Goal: Transaction & Acquisition: Purchase product/service

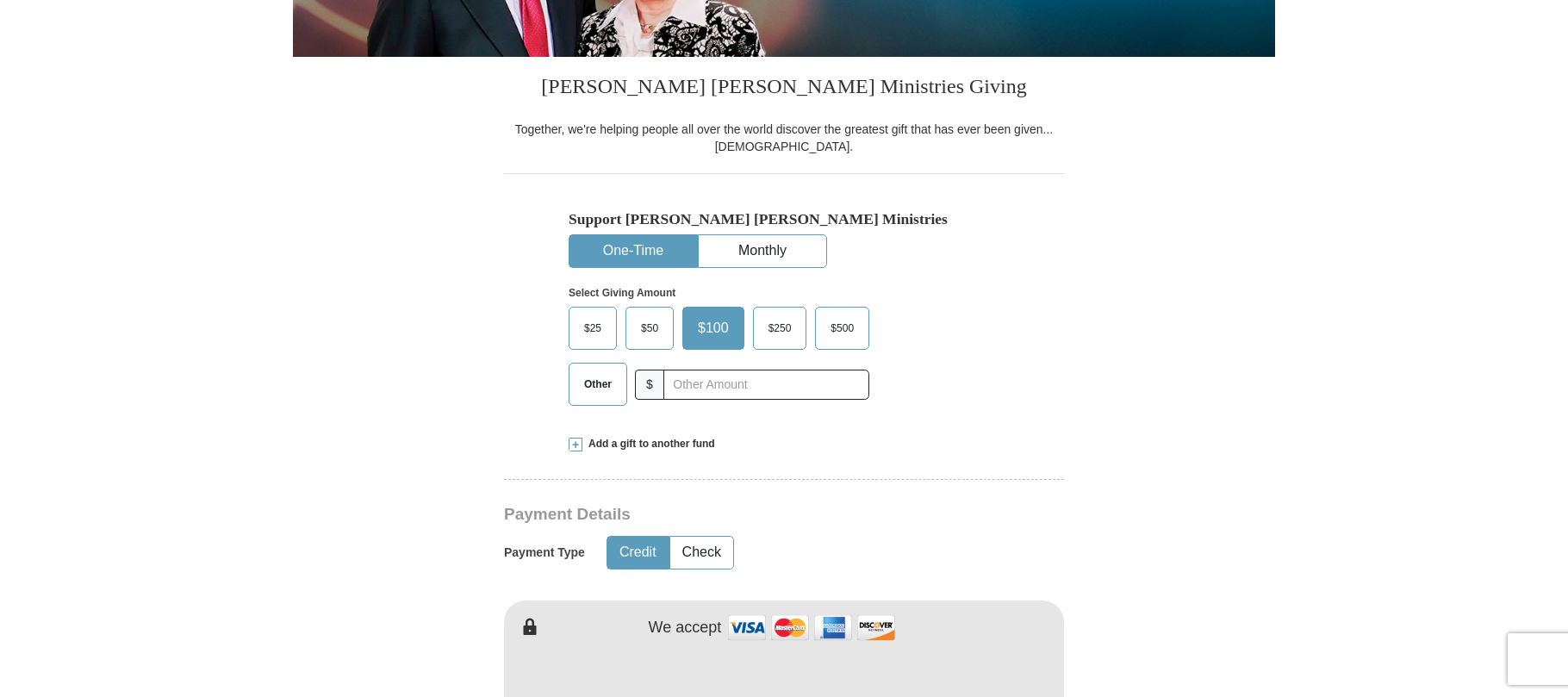
scroll to position [431, 0]
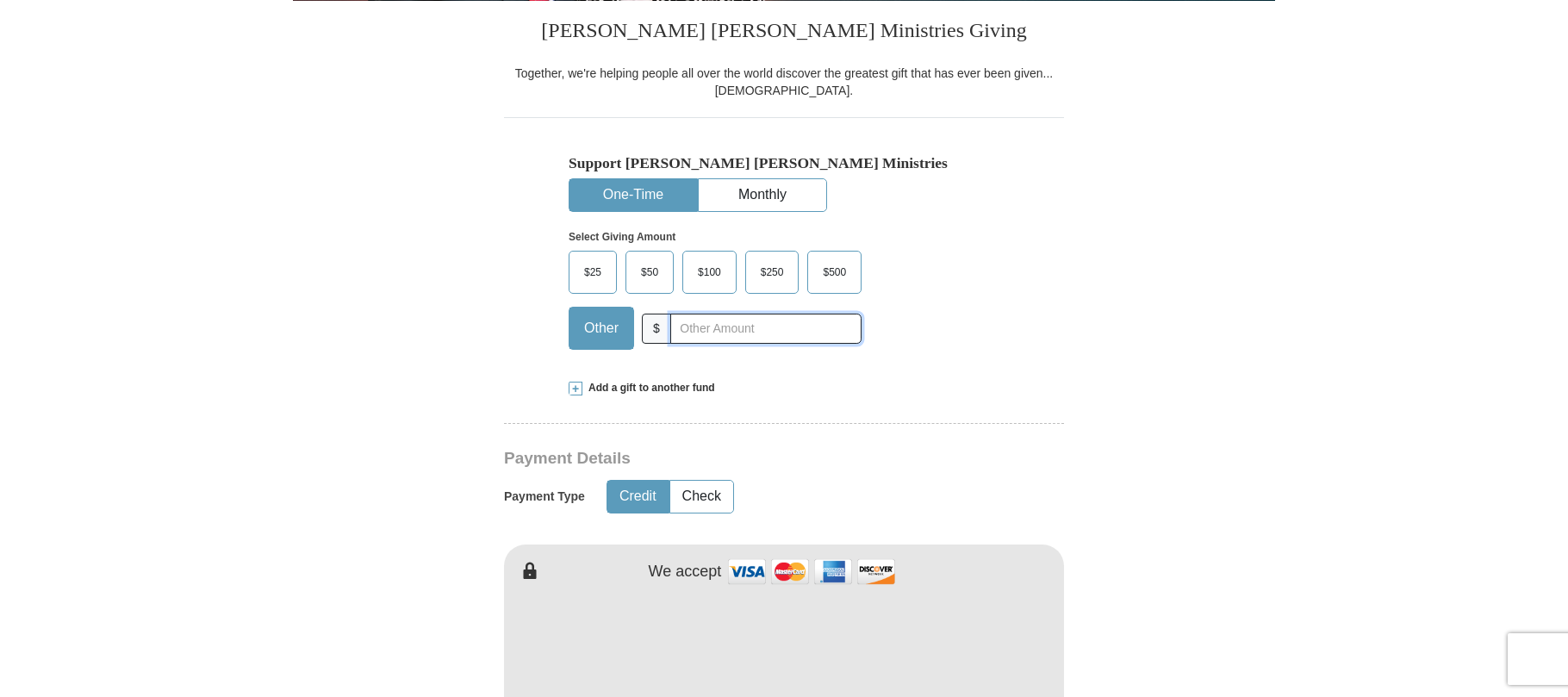
click at [738, 328] on input "text" at bounding box center [766, 328] width 191 height 30
type input "10.00"
click at [1073, 365] on form "Already have an account? Sign in for faster giving. Don't have an account? Crea…" at bounding box center [783, 694] width 982 height 2113
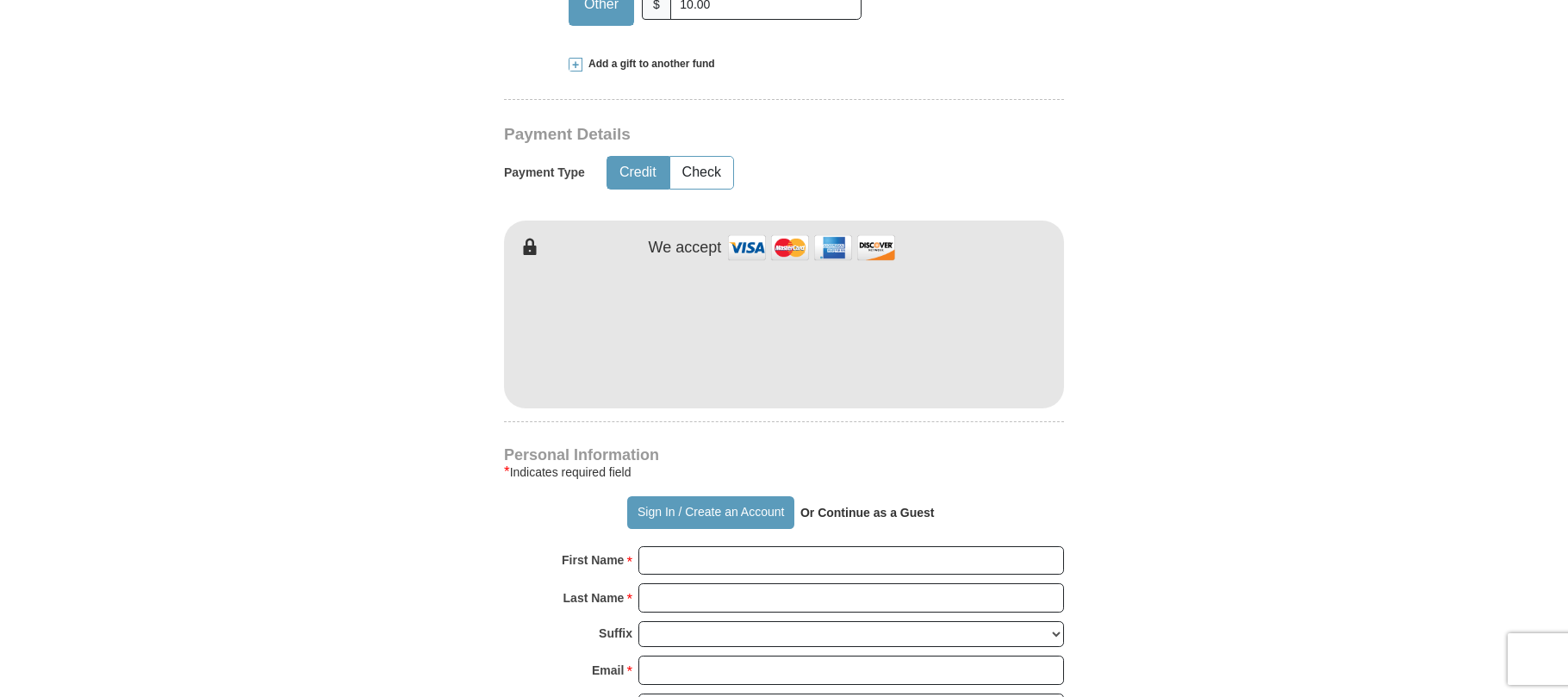
scroll to position [775, 0]
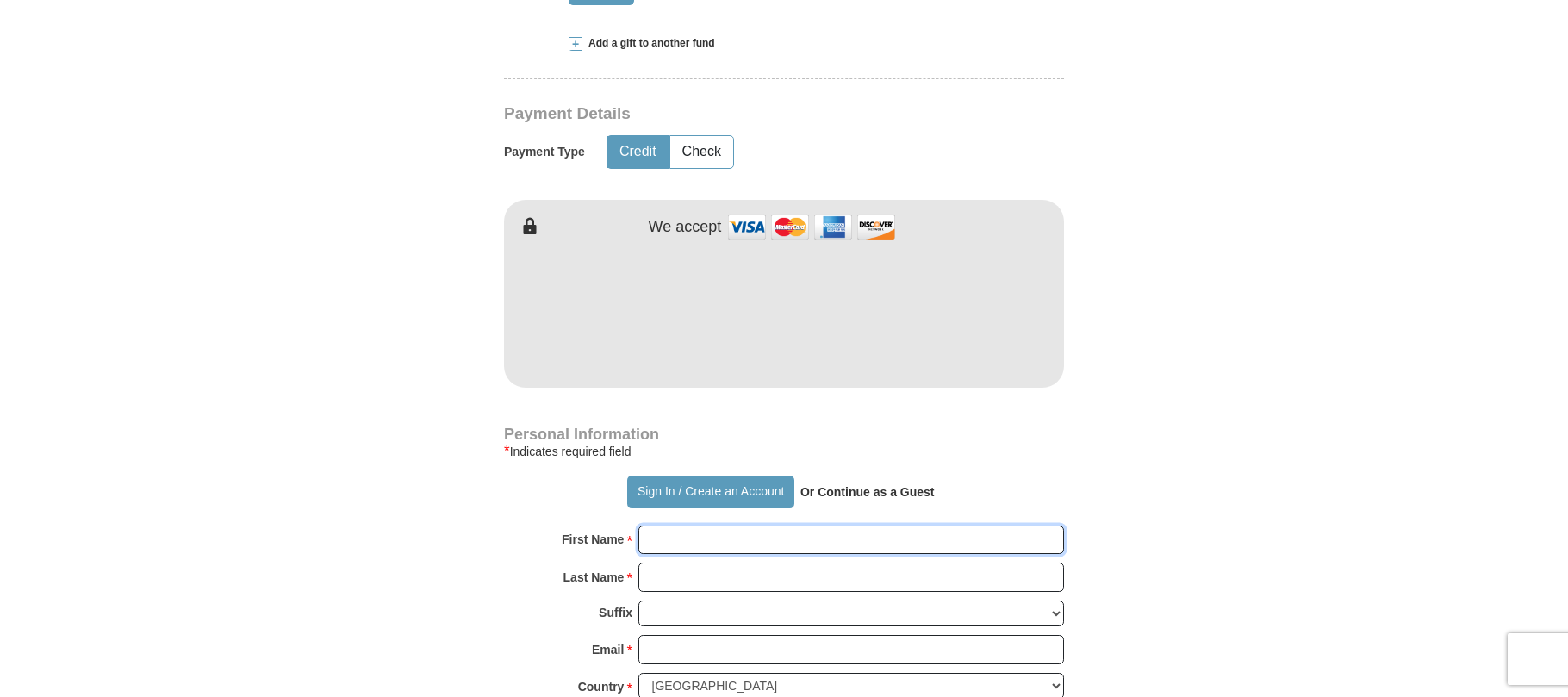
type input "[PERSON_NAME]"
click at [1255, 319] on form "Already have an account? Sign in for faster giving. Don't have an account? Crea…" at bounding box center [783, 350] width 982 height 2113
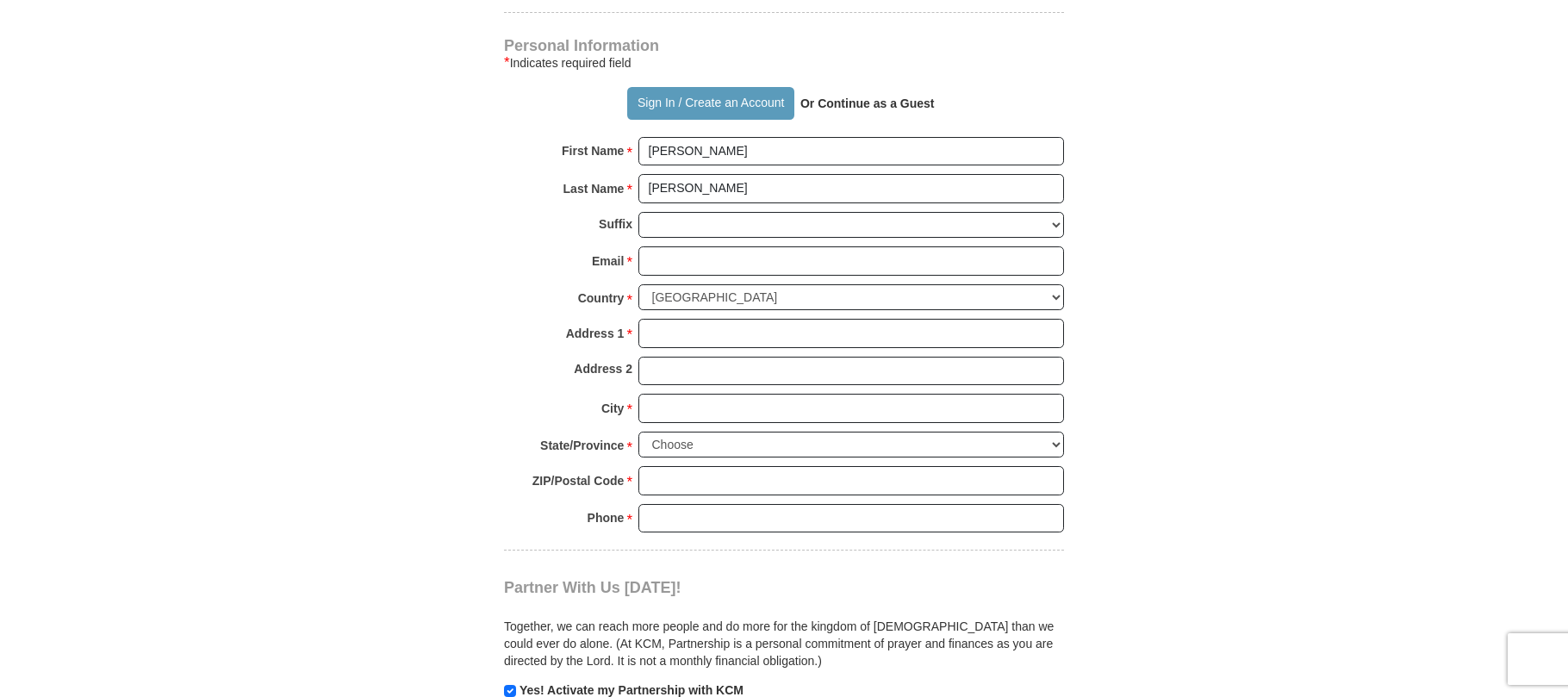
scroll to position [1206, 0]
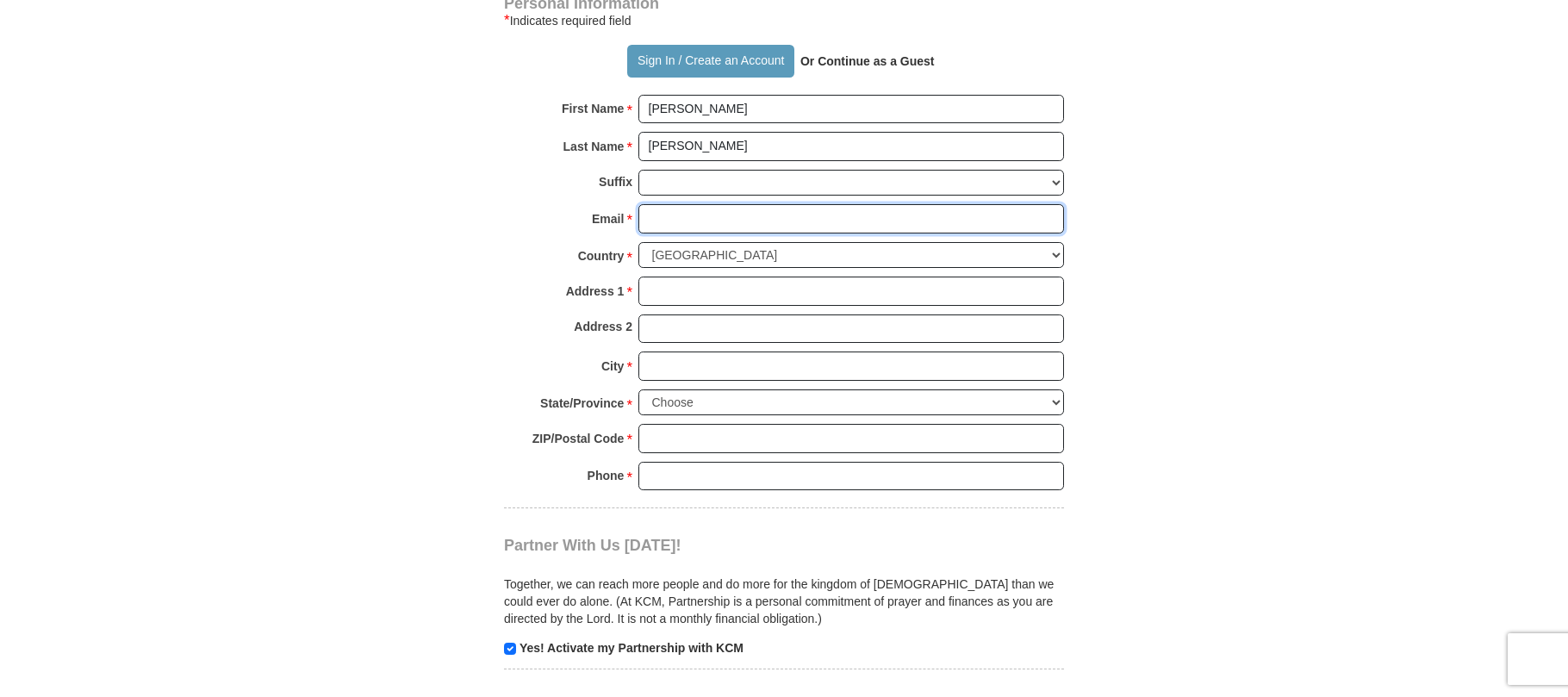
click at [793, 220] on input "Email *" at bounding box center [851, 219] width 425 height 30
type input "[EMAIL_ADDRESS][DOMAIN_NAME]"
type input "[STREET_ADDRESS]"
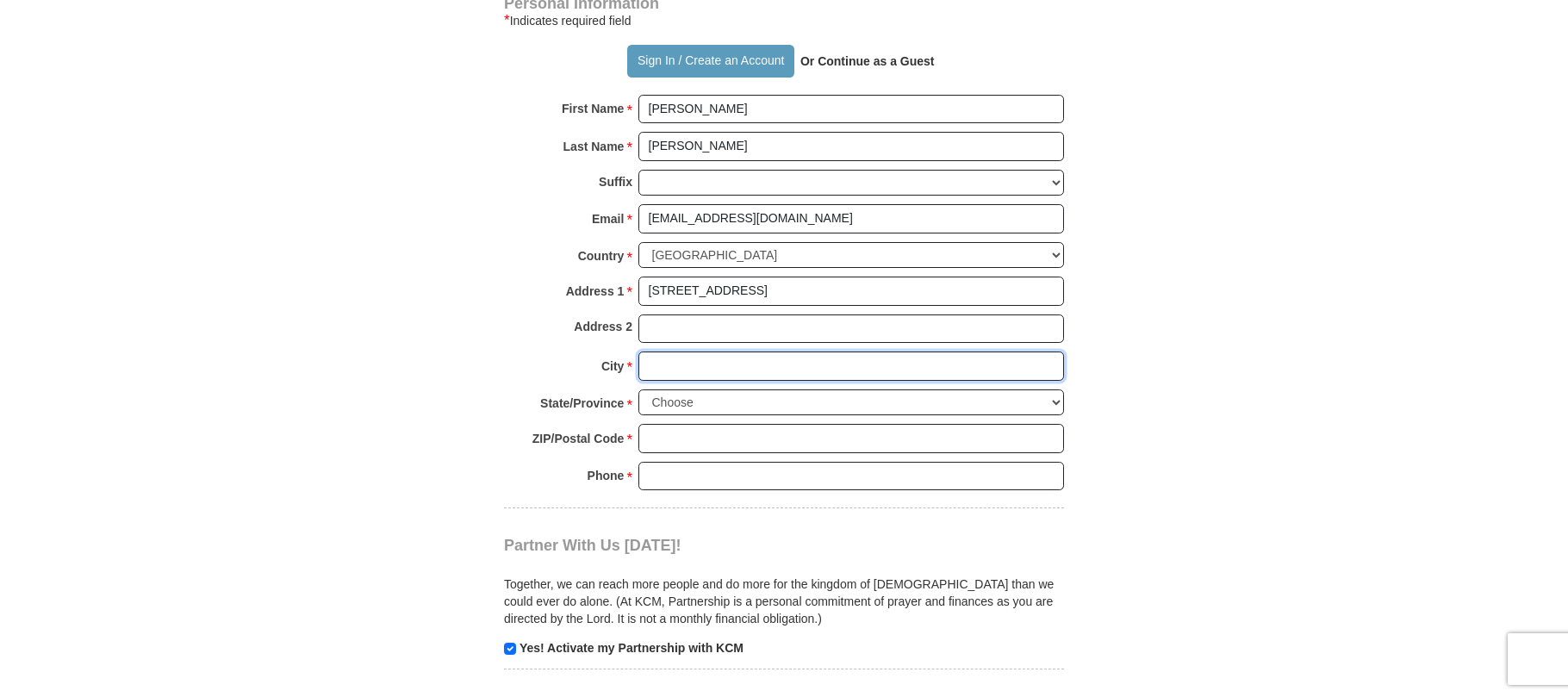
type input "[GEOGRAPHIC_DATA]"
select select "PA"
type input "17003"
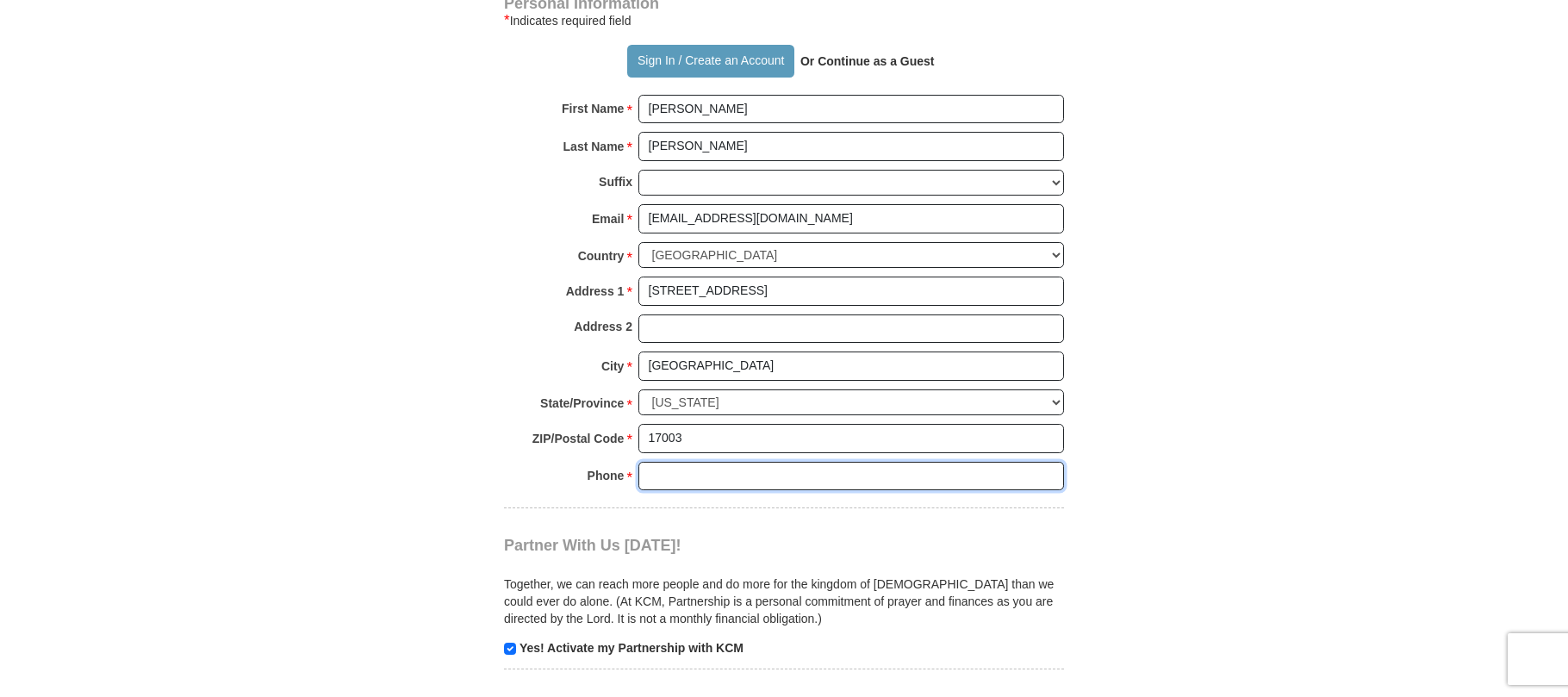
type input "7178674005"
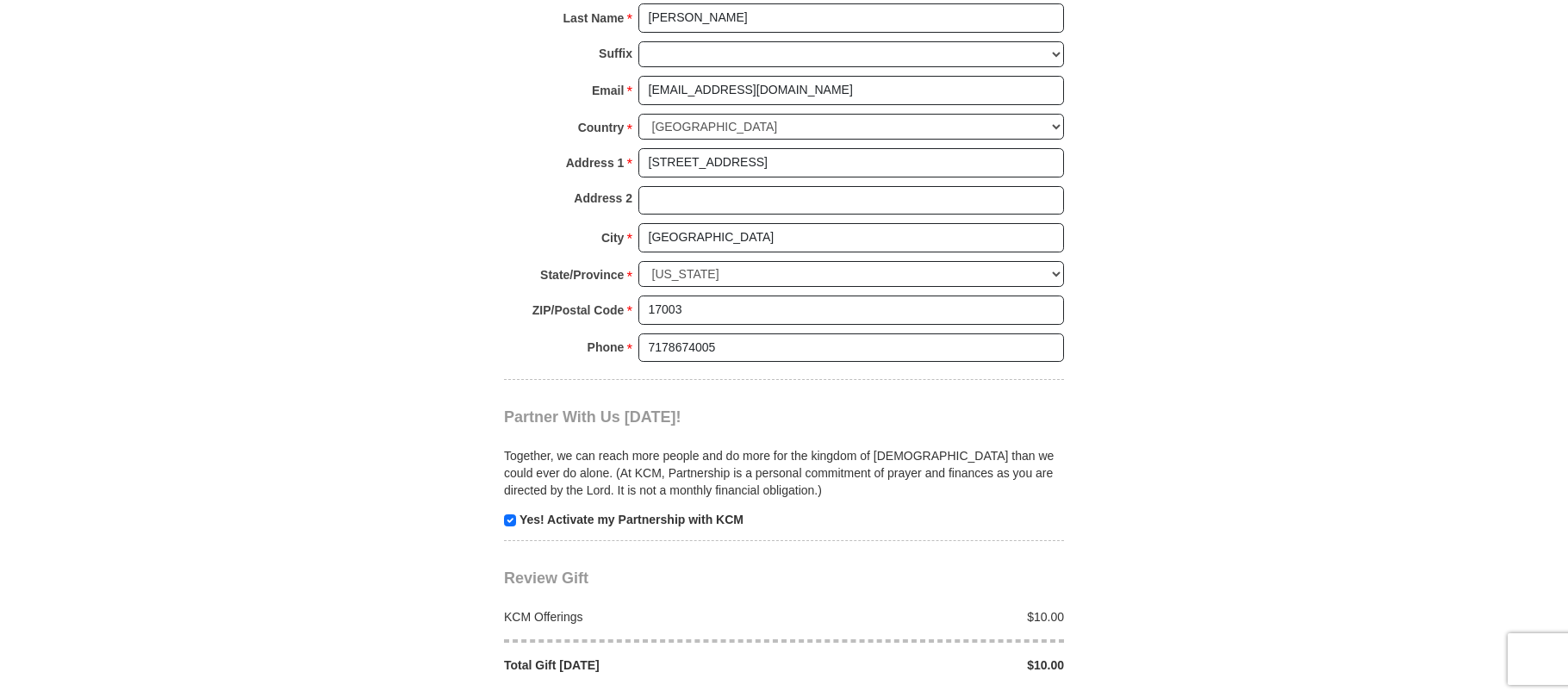
scroll to position [1464, 0]
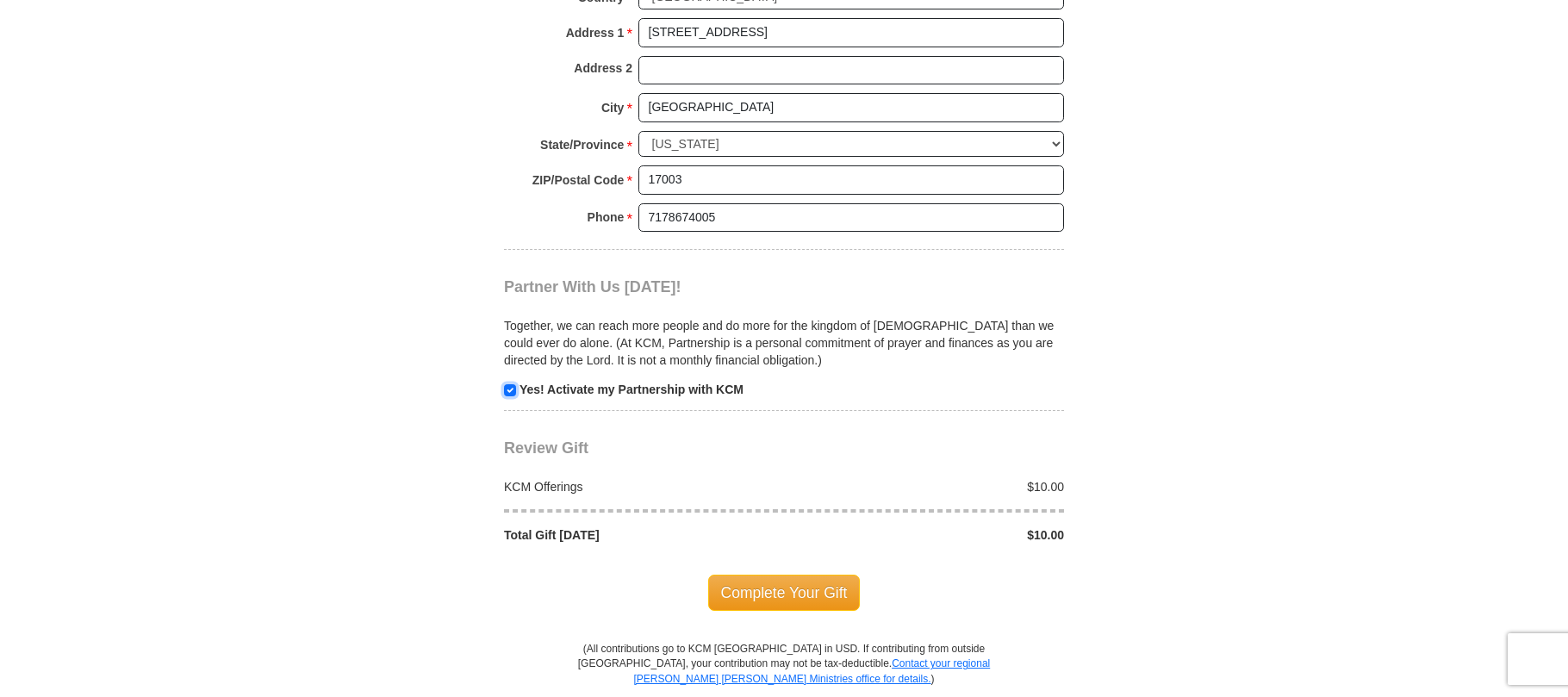
click at [506, 391] on input "checkbox" at bounding box center [510, 390] width 12 height 12
checkbox input "false"
click at [1290, 465] on body "Sign In Already have an account? Sign in for faster giving. Don't have an accou…" at bounding box center [784, 185] width 1568 height 3299
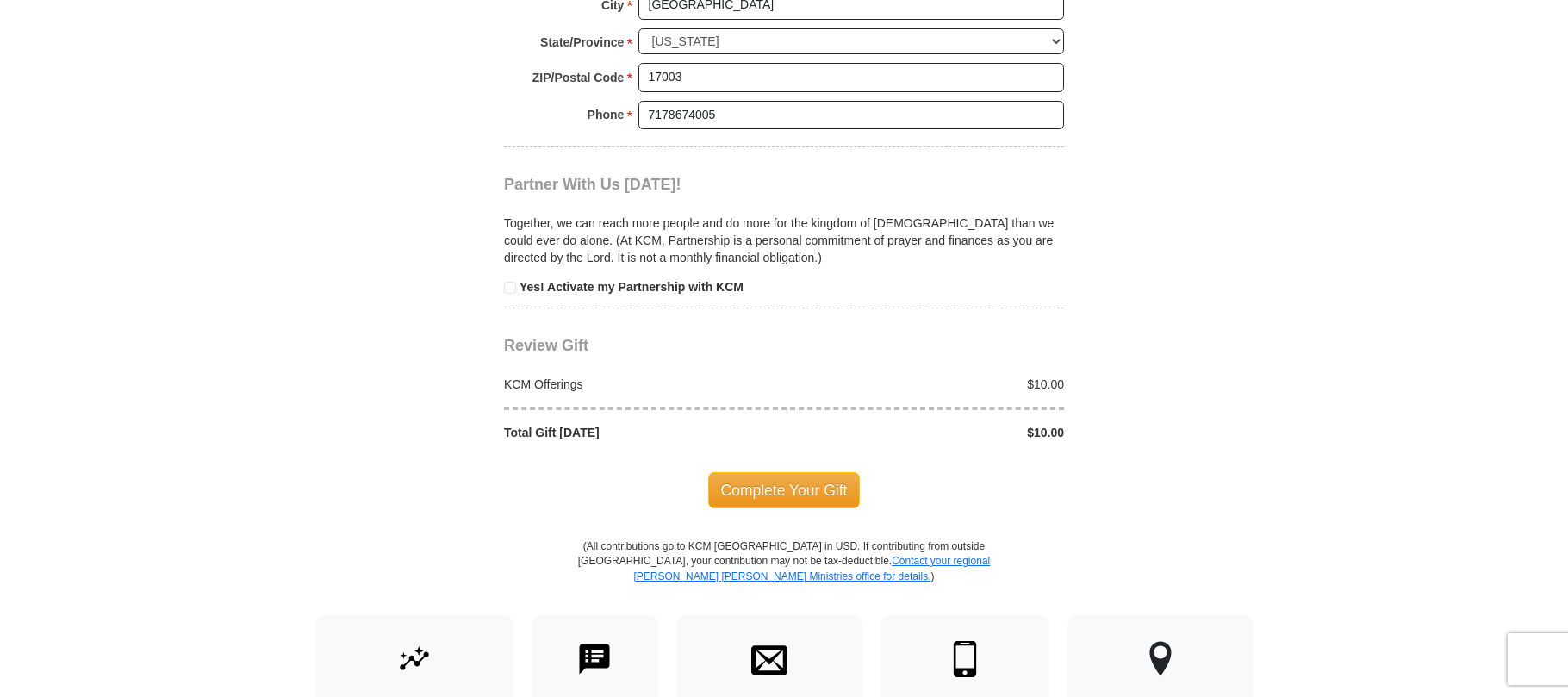
scroll to position [1550, 0]
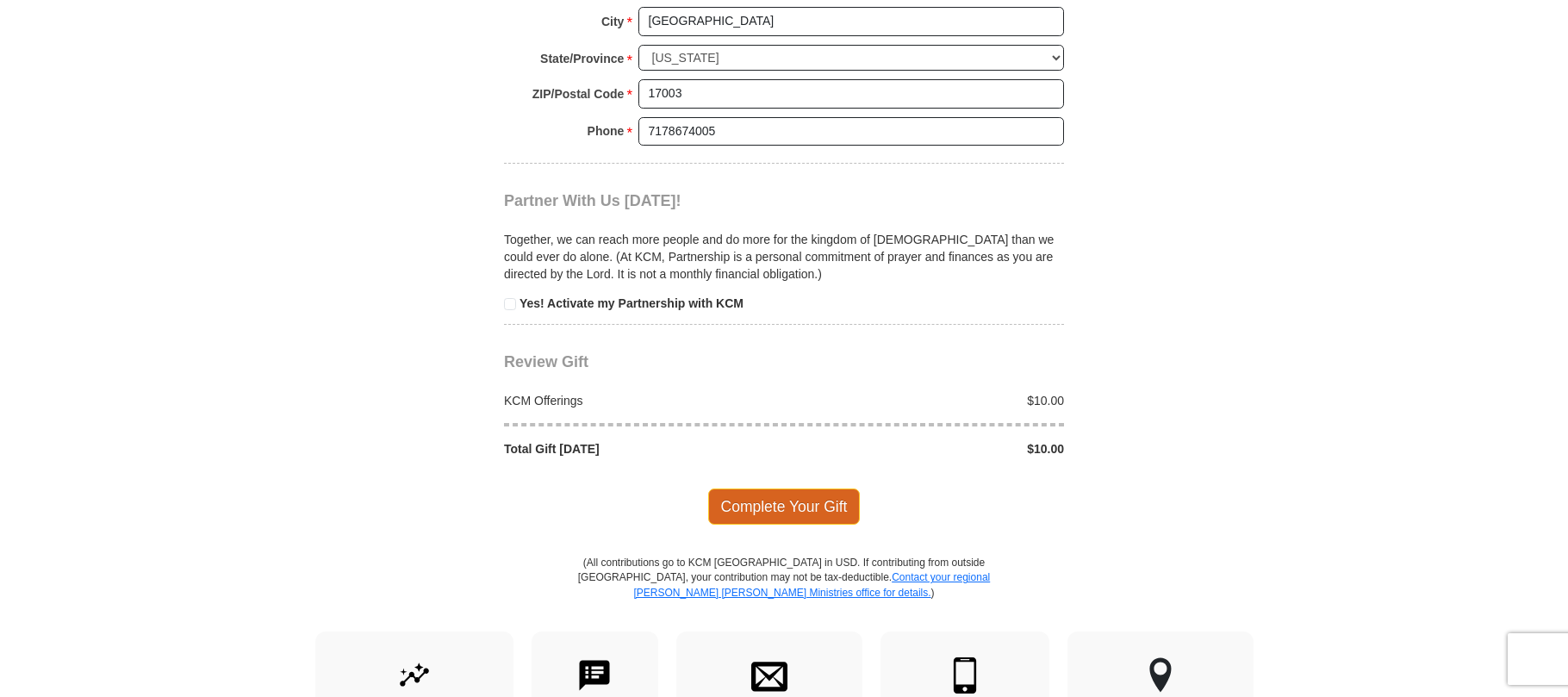
click at [753, 502] on span "Complete Your Gift" at bounding box center [785, 507] width 153 height 36
